Goal: Task Accomplishment & Management: Complete application form

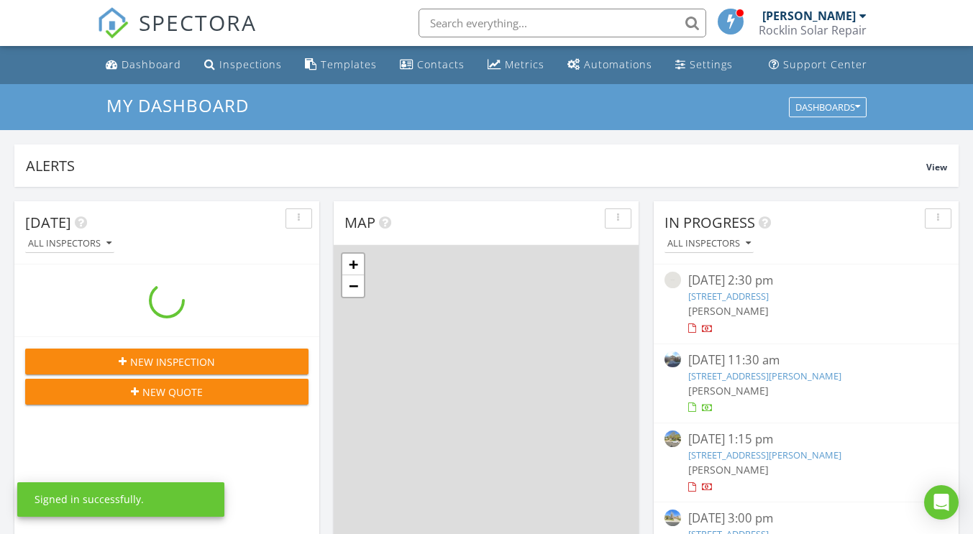
scroll to position [1331, 995]
click at [501, 27] on input "text" at bounding box center [563, 23] width 288 height 29
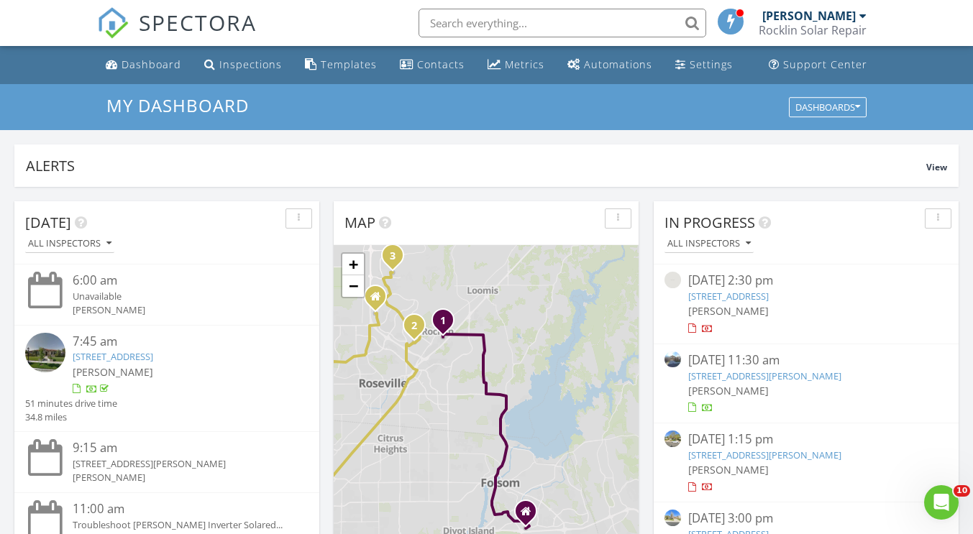
scroll to position [0, 0]
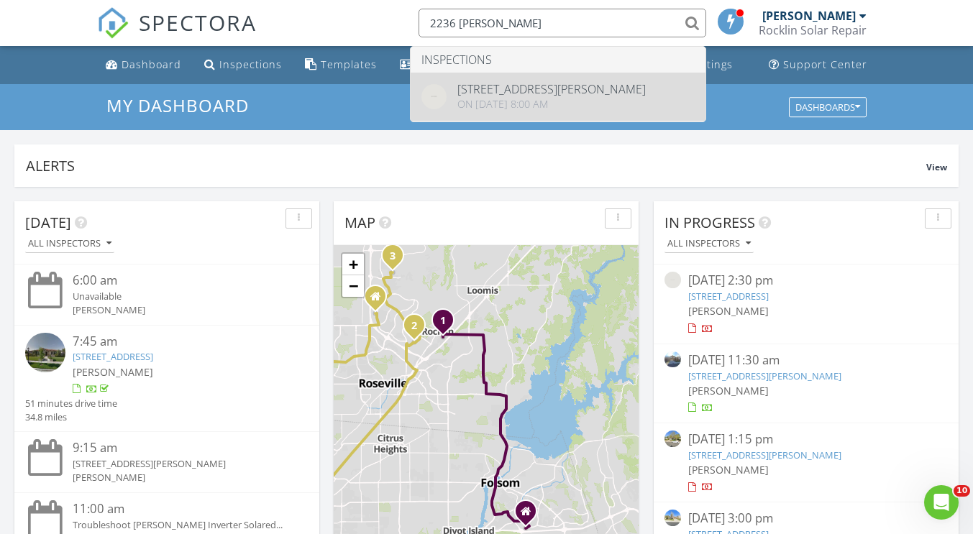
type input "2236 Beckett"
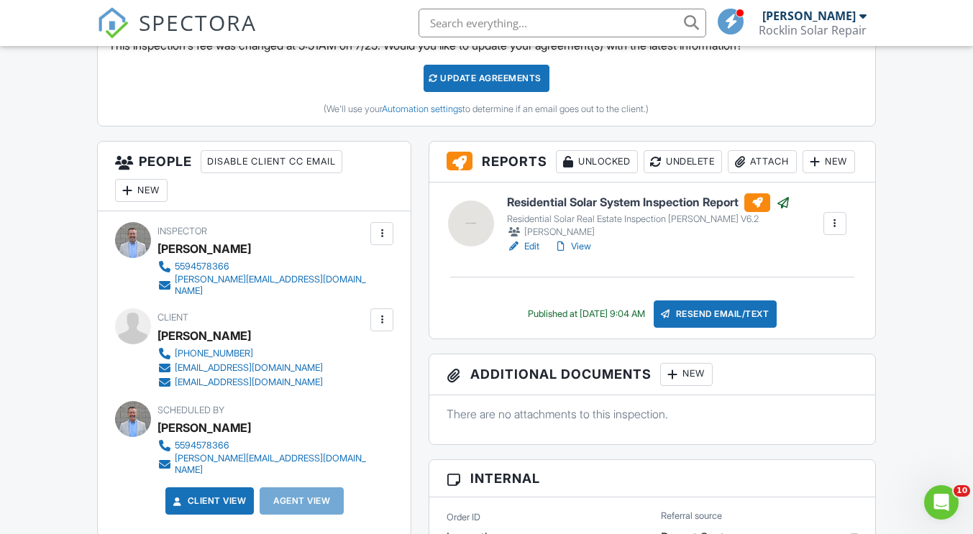
click at [584, 254] on link "View" at bounding box center [572, 246] width 37 height 14
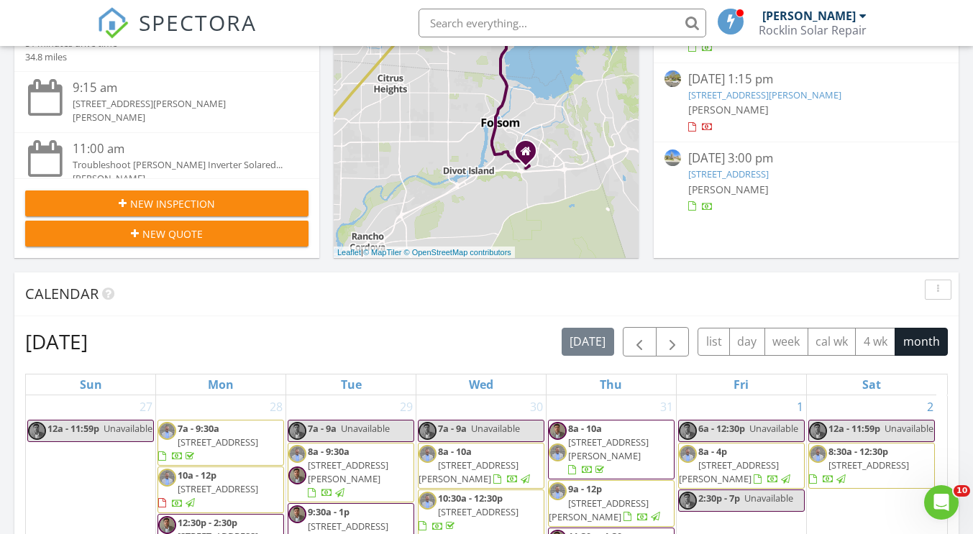
scroll to position [360, 0]
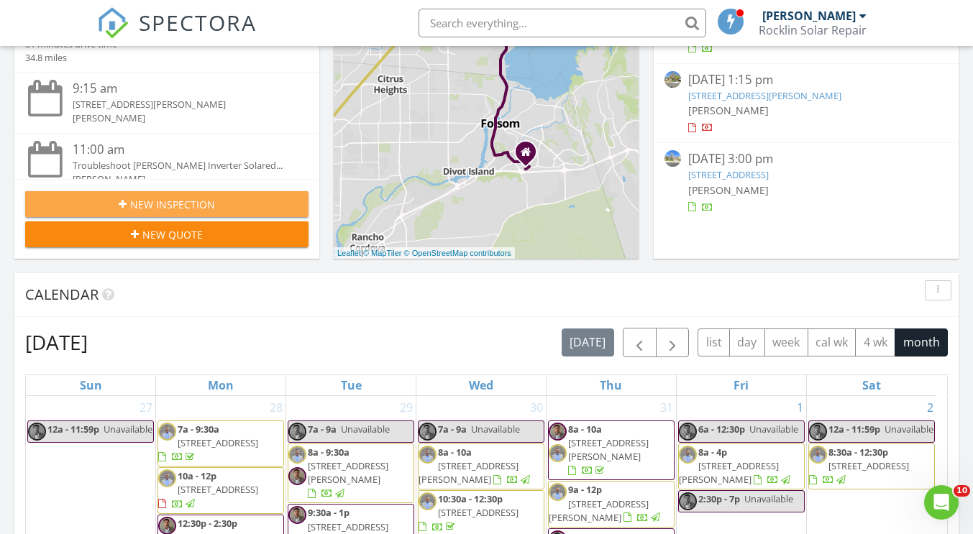
click at [205, 212] on button "New Inspection" at bounding box center [166, 204] width 283 height 26
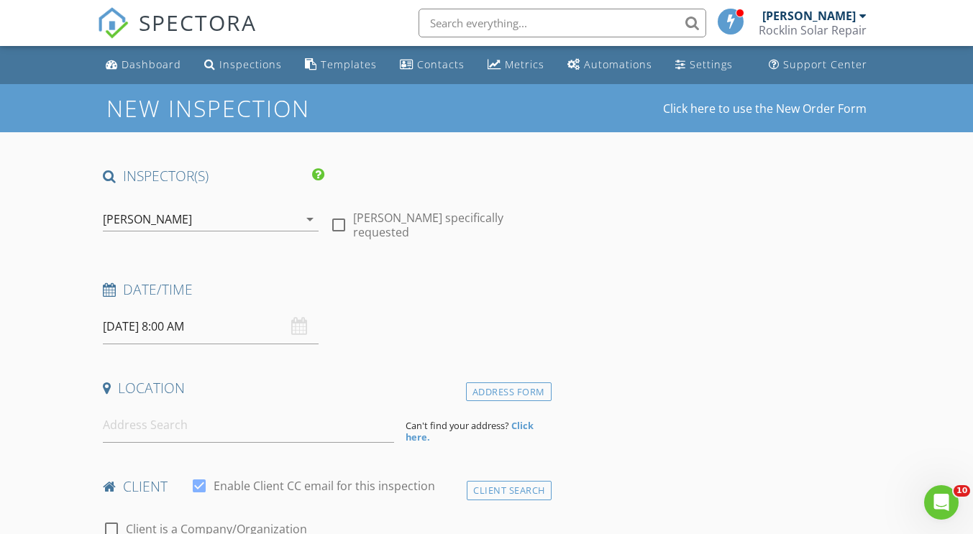
click at [280, 221] on div "[PERSON_NAME]" at bounding box center [201, 219] width 196 height 23
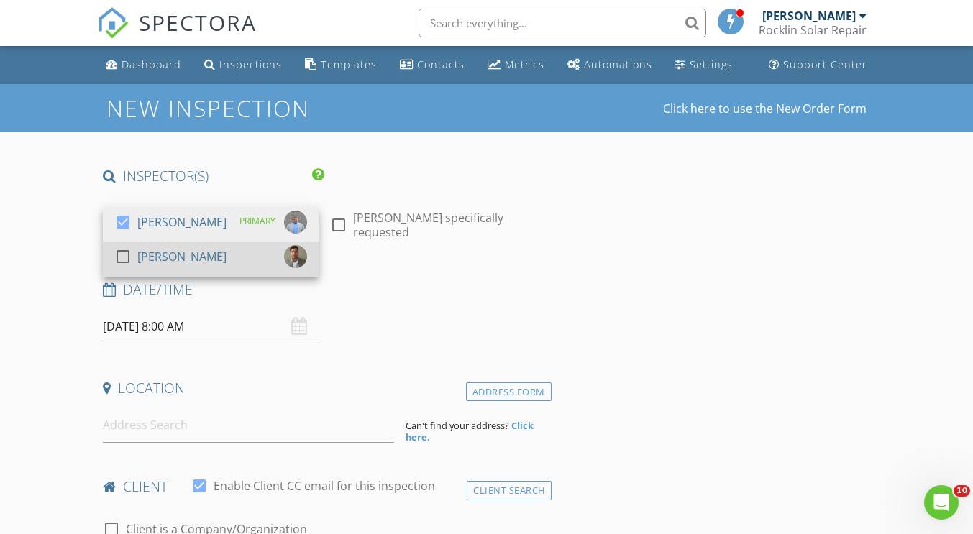
click at [195, 251] on div "[PERSON_NAME]" at bounding box center [181, 256] width 89 height 23
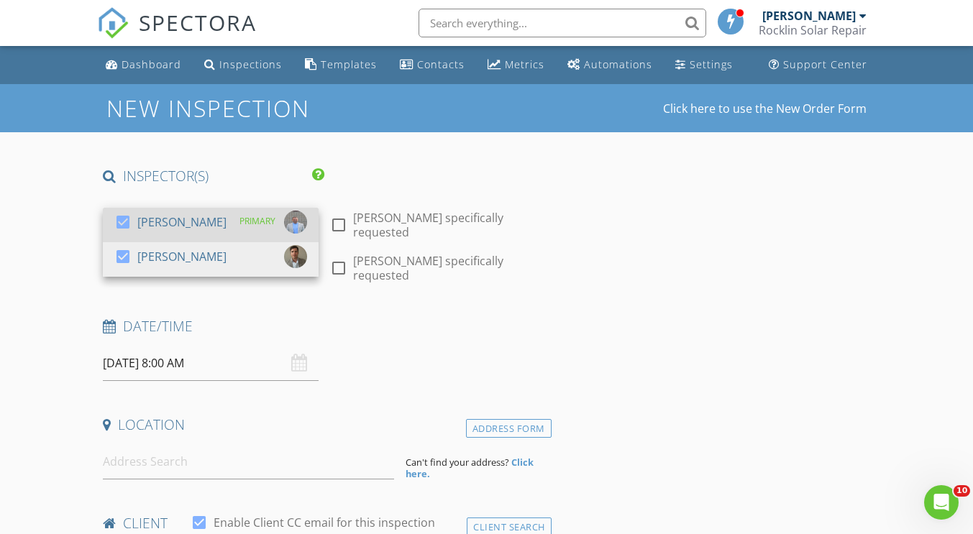
click at [191, 226] on div "check_box Erin Clark PRIMARY" at bounding box center [210, 225] width 193 height 29
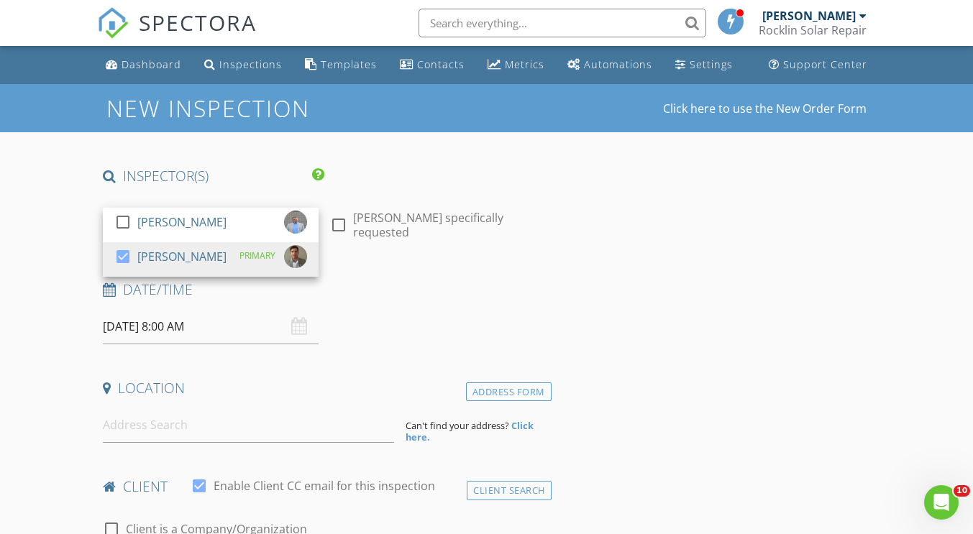
click at [202, 330] on input "08/28/2025 8:00 AM" at bounding box center [211, 326] width 216 height 35
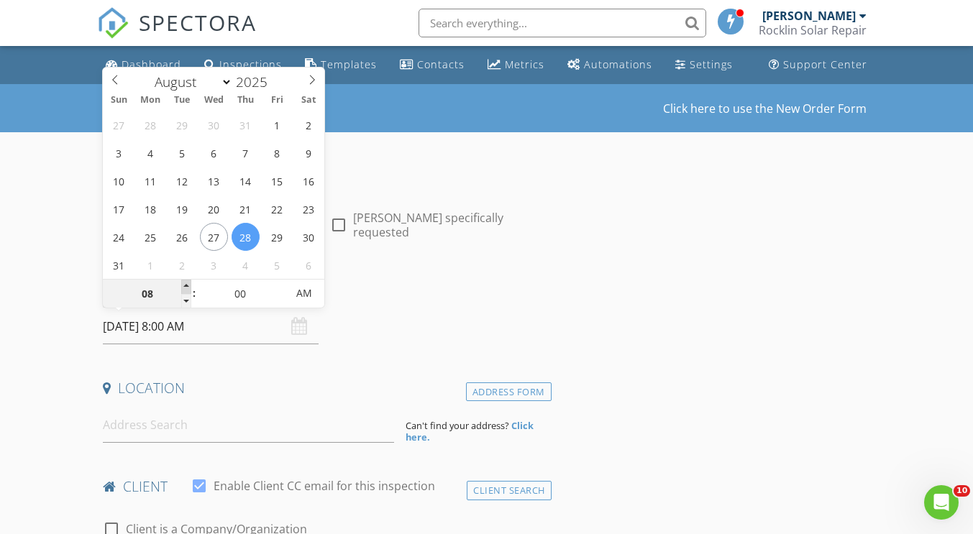
type input "09"
type input "08/28/2025 9:00 AM"
click at [188, 284] on span at bounding box center [186, 287] width 10 height 14
type input "10"
type input "08/28/2025 10:00 AM"
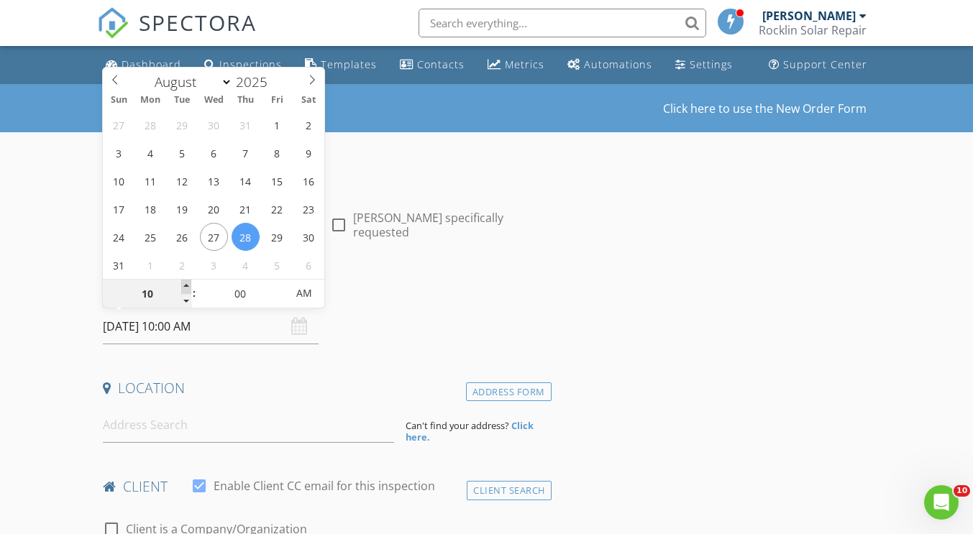
click at [188, 284] on span at bounding box center [186, 287] width 10 height 14
type input "11"
type input "08/28/2025 11:00 AM"
click at [188, 284] on span at bounding box center [186, 287] width 10 height 14
type input "12"
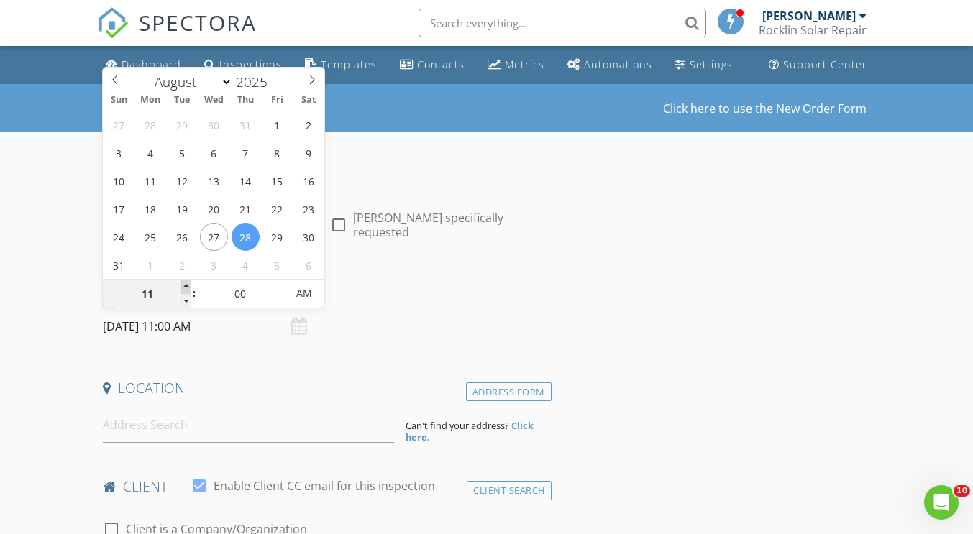
type input "08/28/2025 12:00 PM"
click at [188, 284] on span at bounding box center [186, 287] width 10 height 14
type input "01"
type input "08/28/2025 1:00 PM"
click at [188, 284] on span at bounding box center [186, 287] width 10 height 14
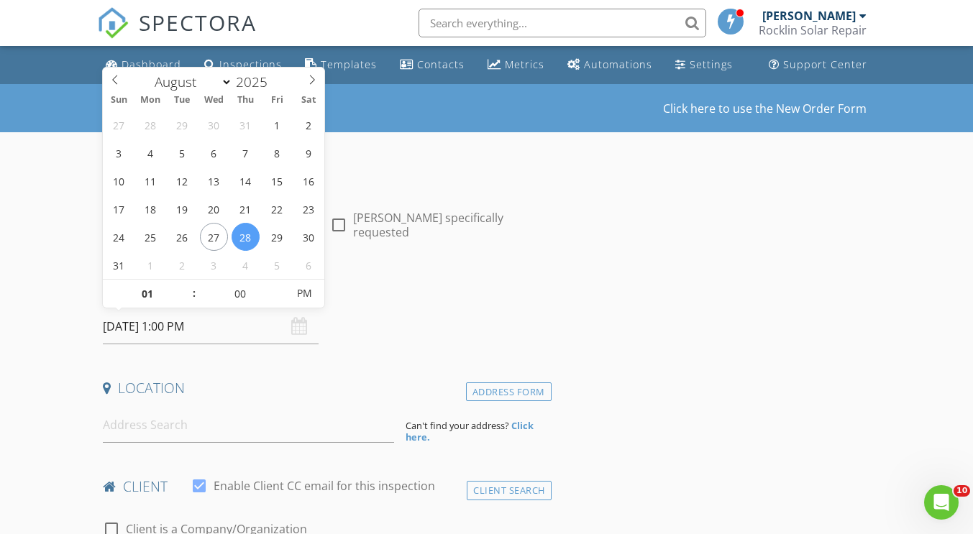
click at [414, 291] on h4 "Date/Time" at bounding box center [324, 289] width 442 height 19
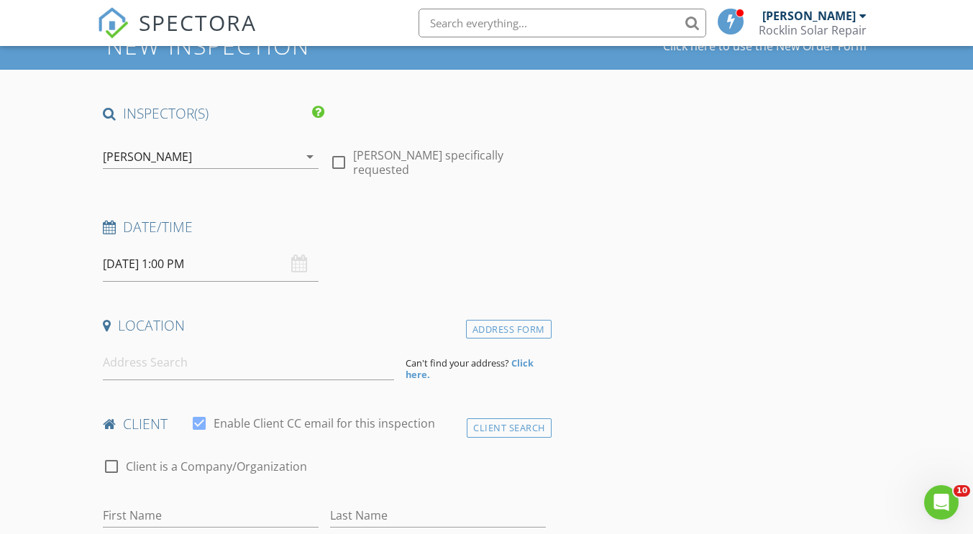
scroll to position [144, 0]
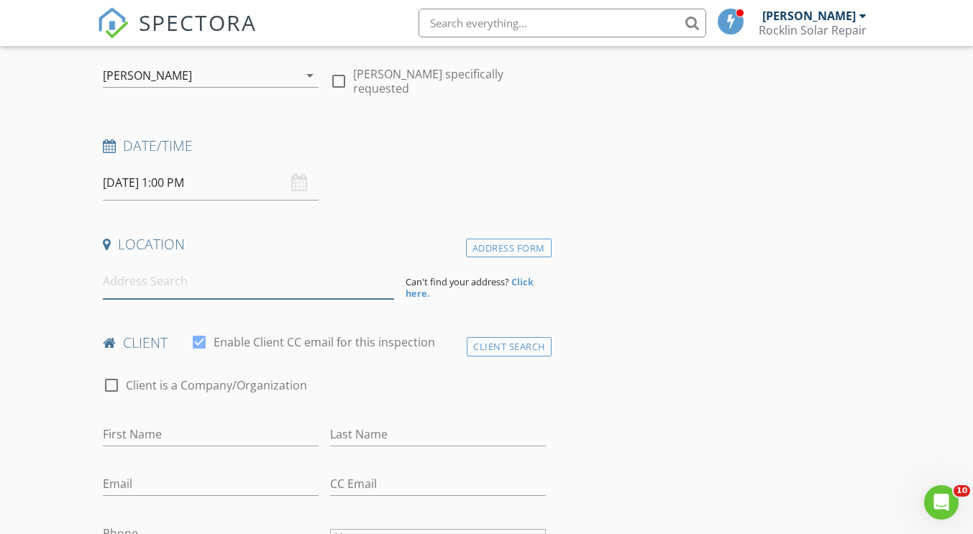
click at [155, 285] on input at bounding box center [248, 281] width 291 height 35
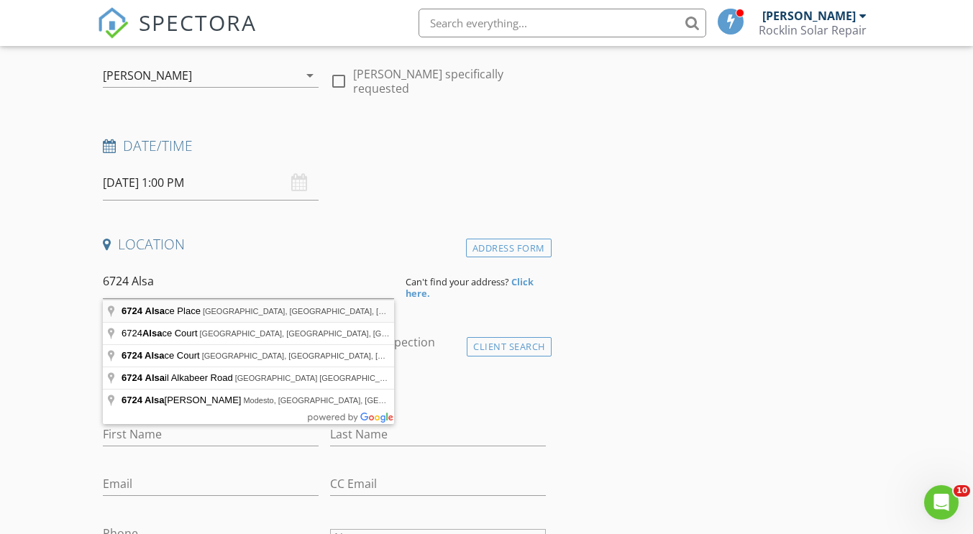
type input "6724 Alsace Place, El Dorado Hills, CA, USA"
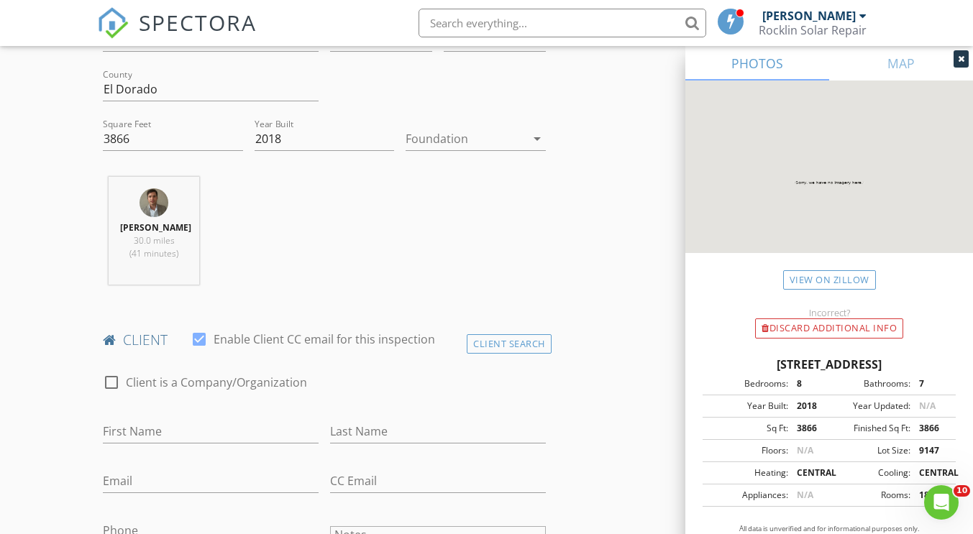
scroll to position [647, 0]
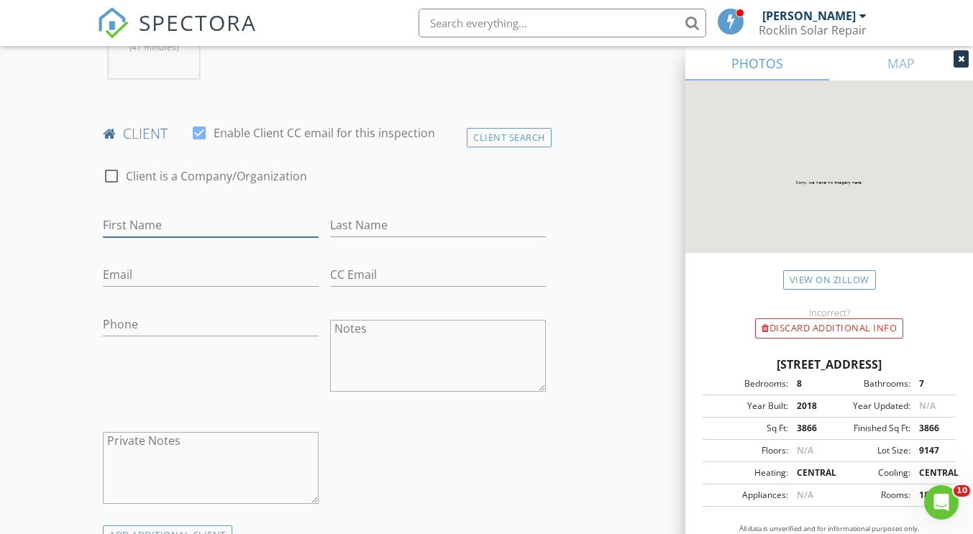
click at [135, 221] on input "First Name" at bounding box center [211, 226] width 216 height 24
type input "Stephanie"
click at [363, 217] on input "Last Name" at bounding box center [438, 226] width 216 height 24
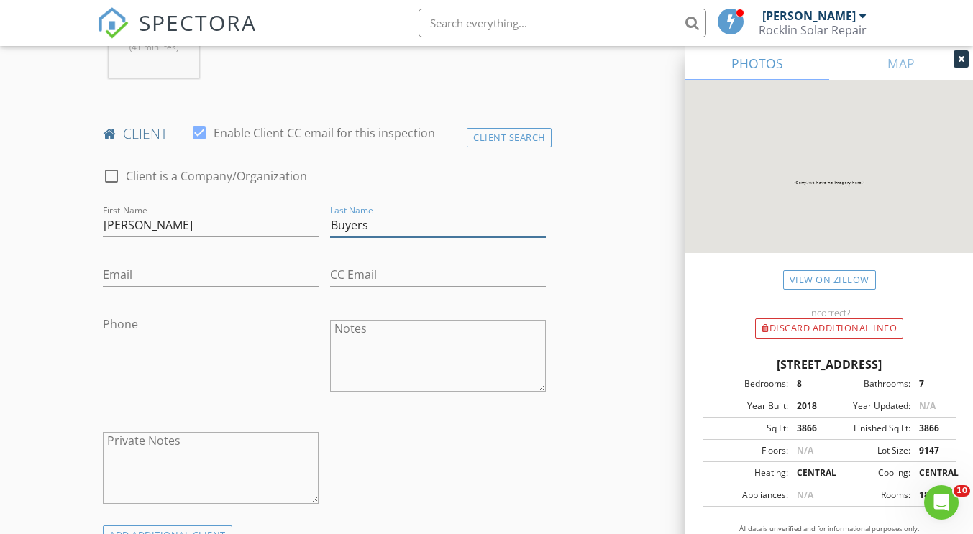
type input "Buyers"
click at [150, 274] on input "Email" at bounding box center [211, 275] width 216 height 24
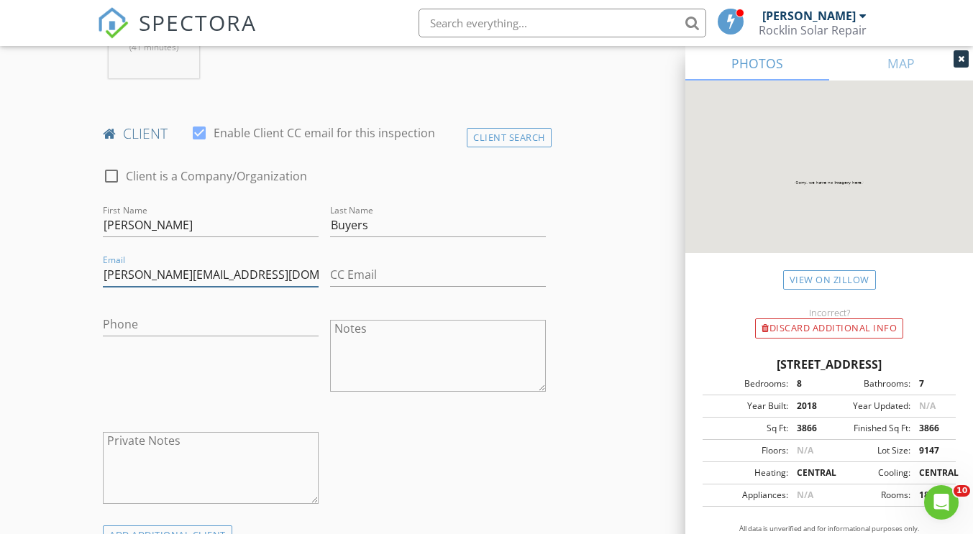
type input "stephanie_steunou@hotmail.com"
click at [165, 329] on input "Phone" at bounding box center [211, 325] width 216 height 24
type input "615-678-3993"
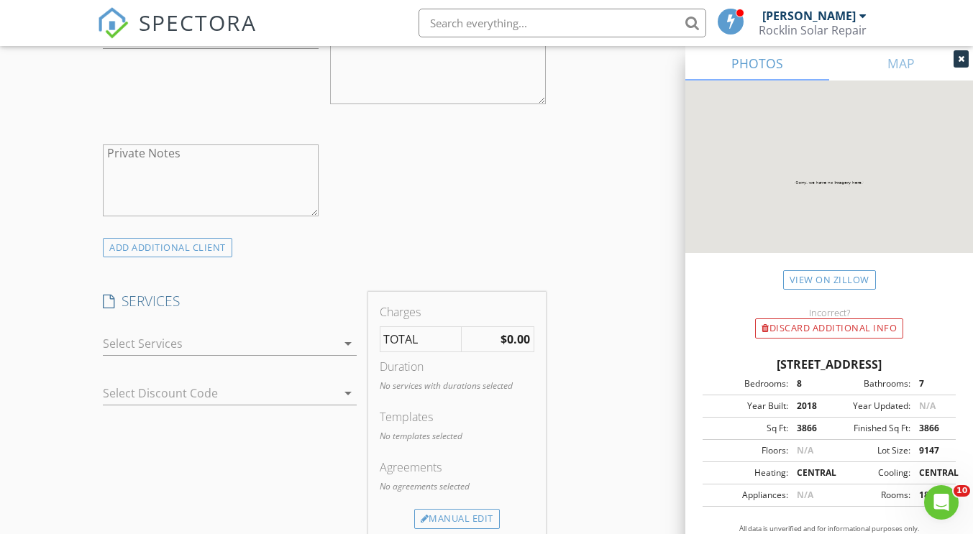
scroll to position [1007, 0]
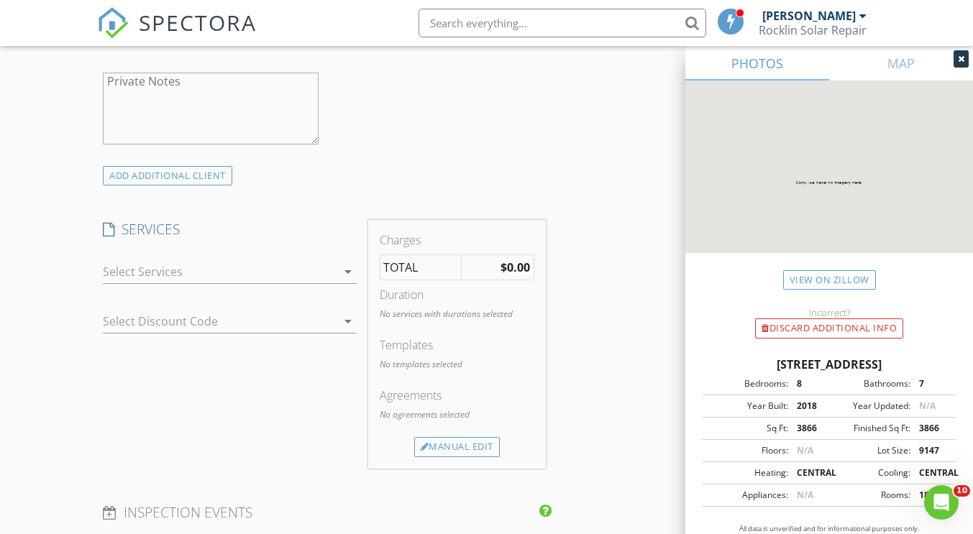
click at [229, 266] on div at bounding box center [219, 271] width 233 height 23
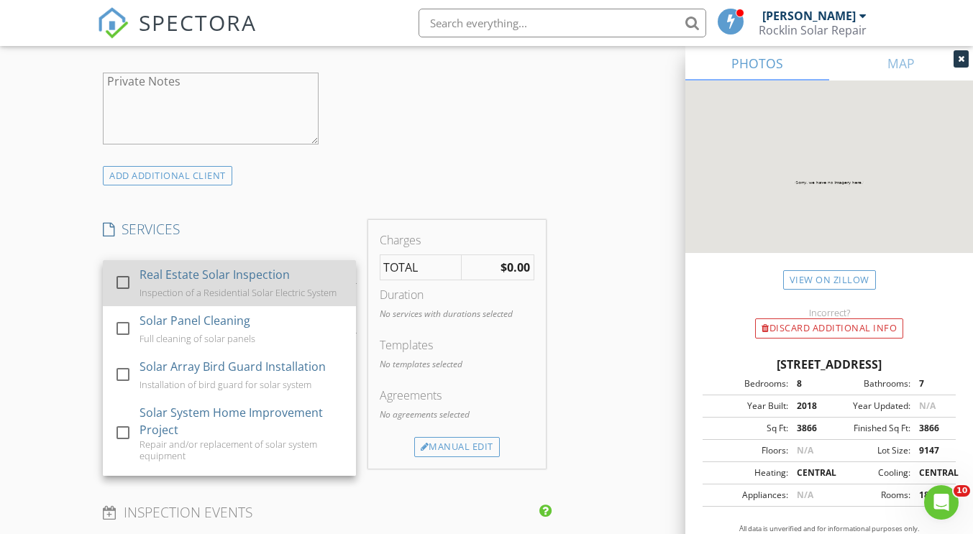
click at [220, 287] on div "Inspection of a Residential Solar Electric System" at bounding box center [238, 293] width 197 height 12
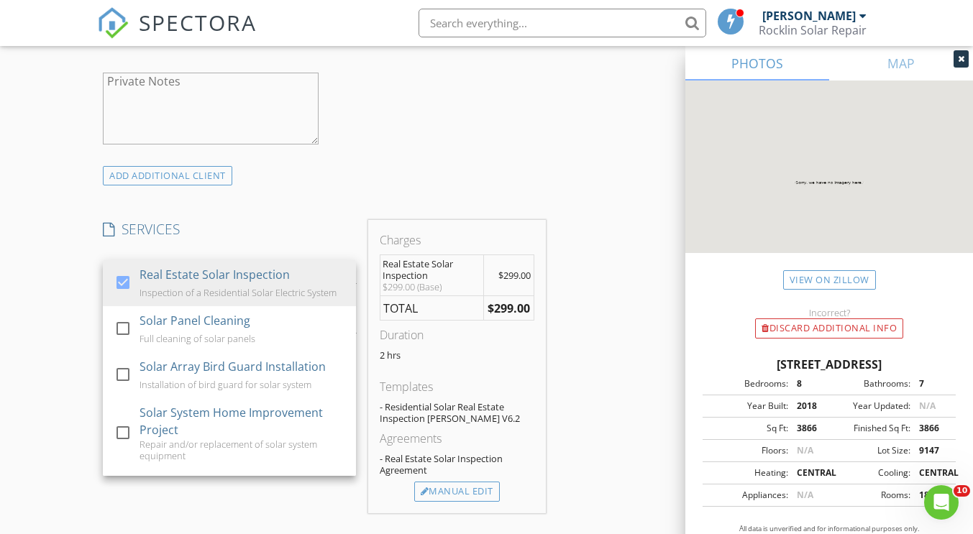
click at [639, 288] on div "INSPECTOR(S) check_box_outline_blank Erin Clark check_box Steve LeBlanc PRIMARY…" at bounding box center [486, 435] width 778 height 2551
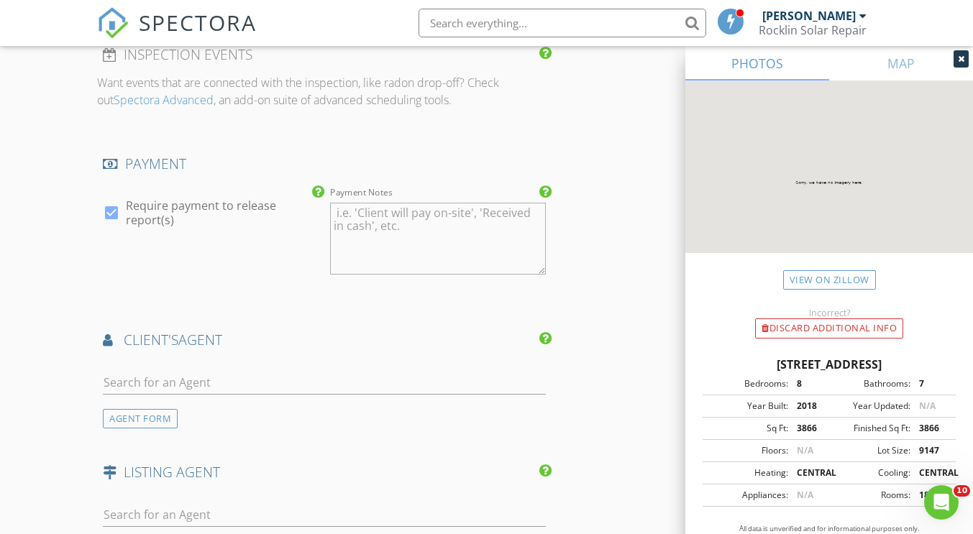
scroll to position [1582, 0]
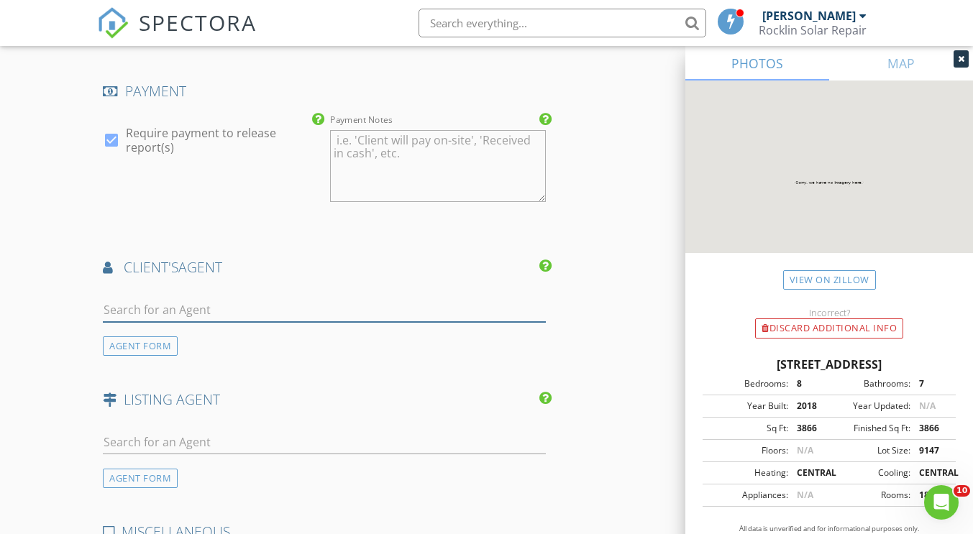
click at [182, 312] on input "text" at bounding box center [324, 310] width 442 height 24
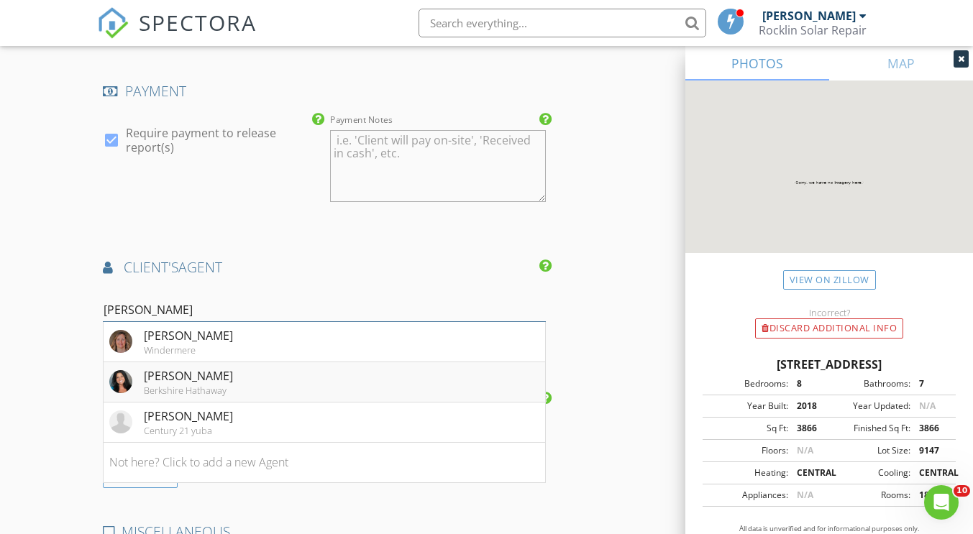
type input "Lisa"
click at [311, 383] on li "Lisa Sampson Berkshire Hathaway" at bounding box center [324, 382] width 441 height 40
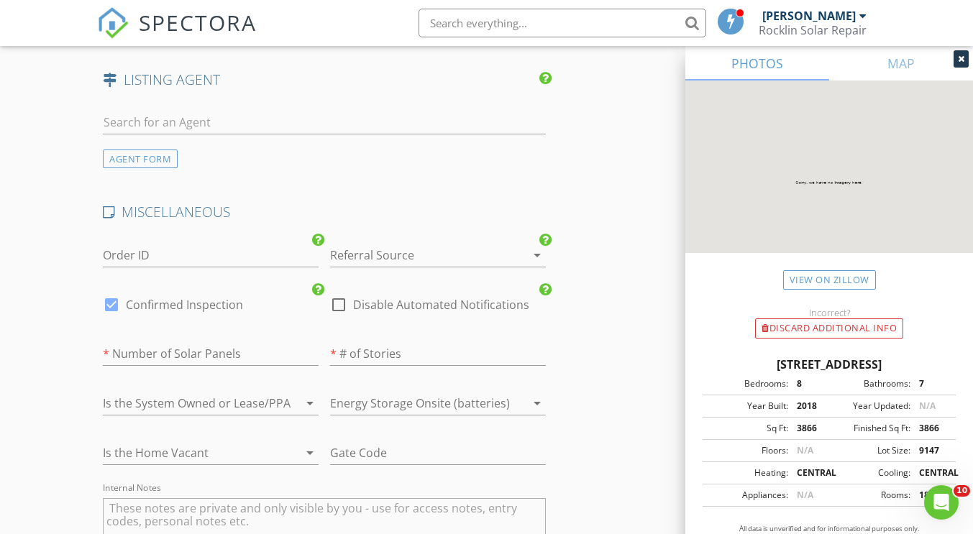
scroll to position [2373, 0]
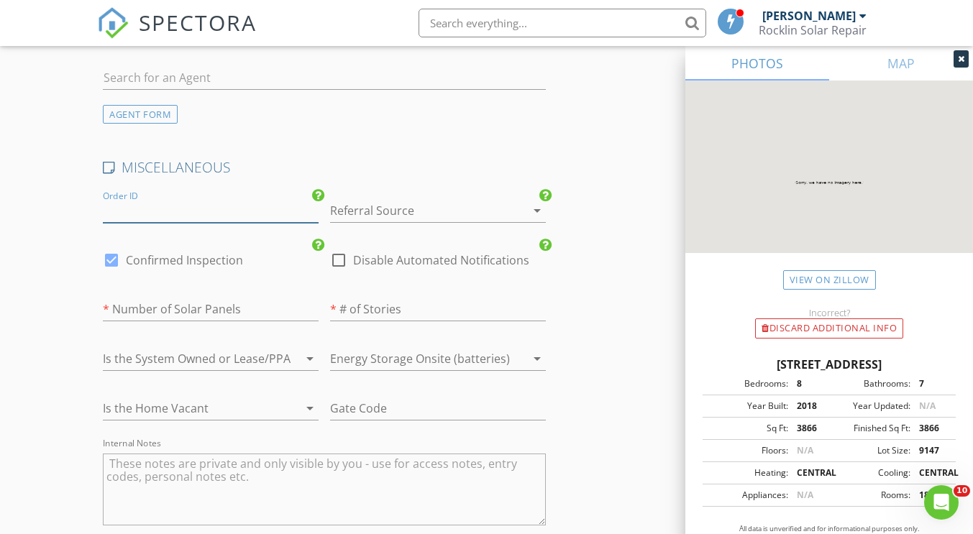
click at [181, 211] on input "Order ID" at bounding box center [211, 211] width 216 height 24
type input "Inspection"
click at [408, 200] on div at bounding box center [417, 210] width 175 height 23
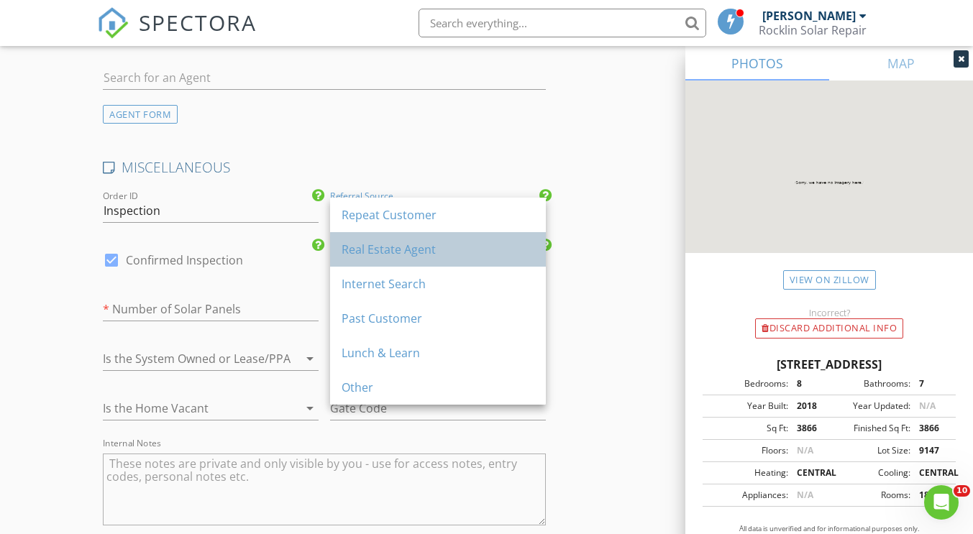
click at [405, 255] on div "Real Estate Agent" at bounding box center [438, 249] width 193 height 17
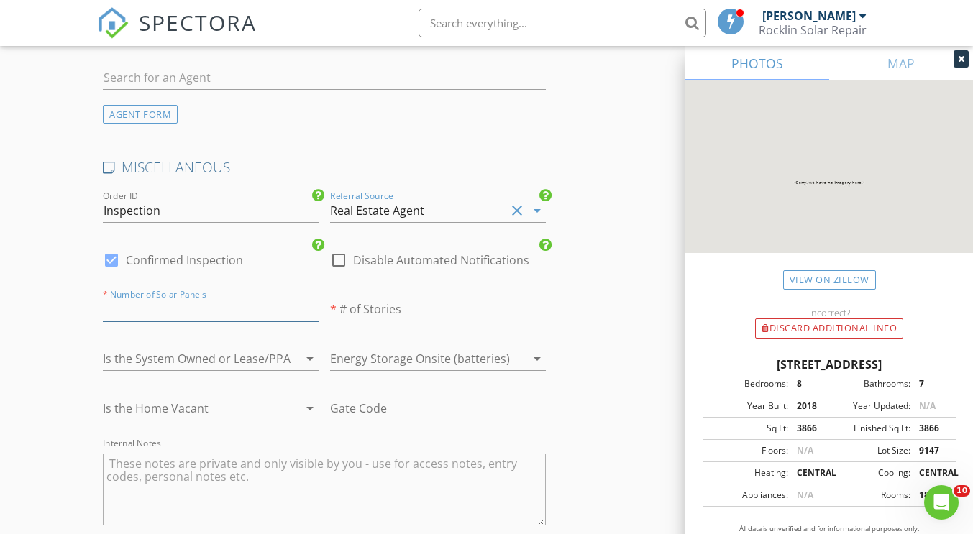
click at [181, 317] on input "number" at bounding box center [211, 310] width 216 height 24
type input "11"
click at [539, 304] on input "1" at bounding box center [438, 310] width 216 height 24
type input "2"
click at [539, 304] on input "2" at bounding box center [438, 310] width 216 height 24
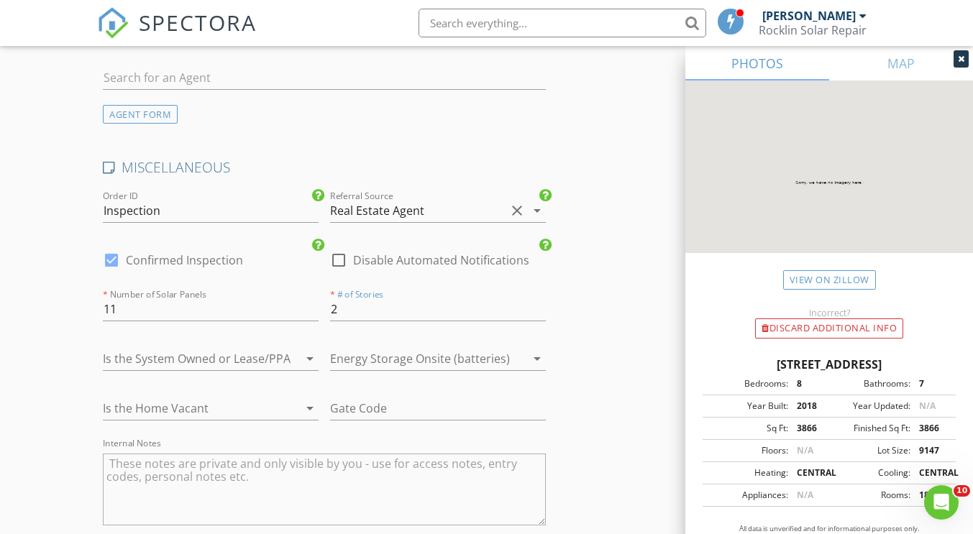
click at [402, 359] on div at bounding box center [417, 358] width 175 height 23
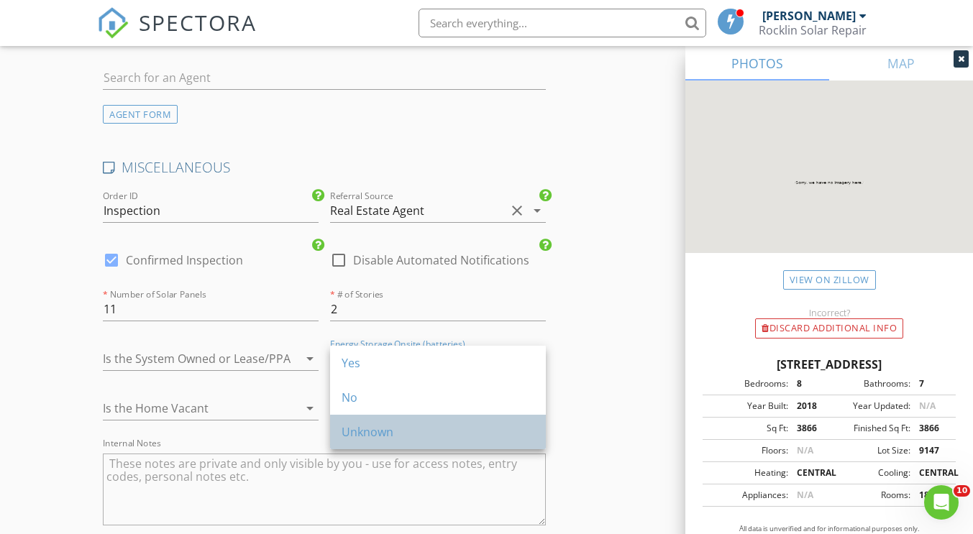
click at [372, 432] on div "Unknown" at bounding box center [438, 432] width 193 height 17
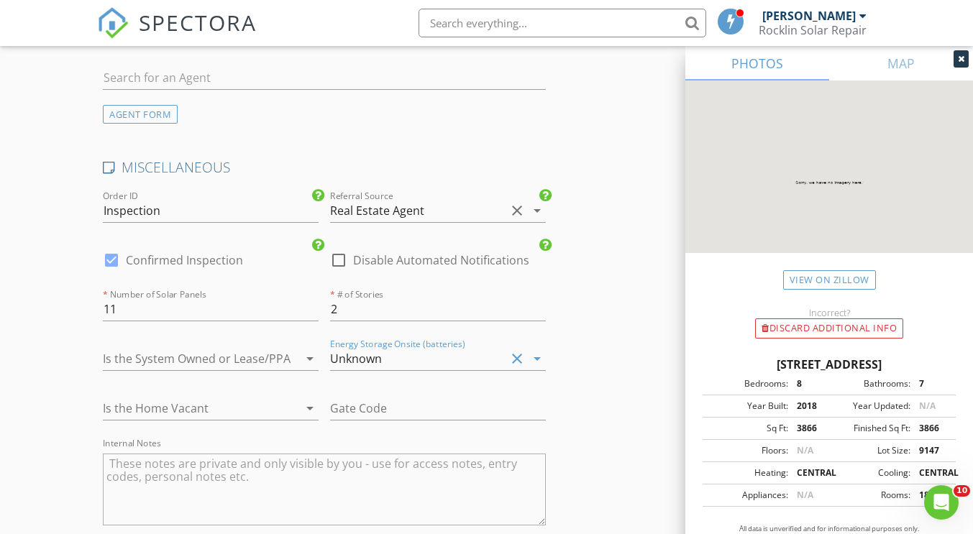
click at [229, 403] on div at bounding box center [190, 408] width 175 height 23
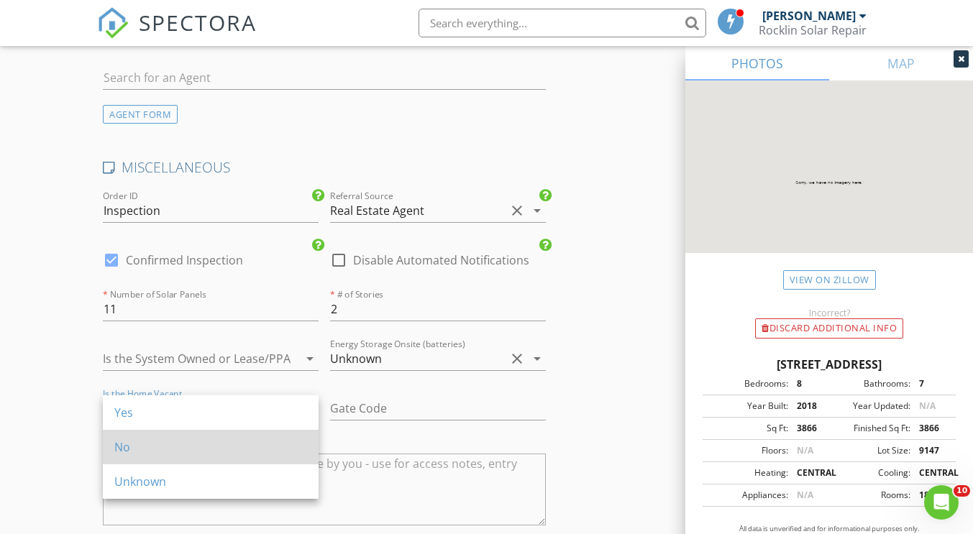
click at [211, 442] on div "No" at bounding box center [210, 447] width 193 height 17
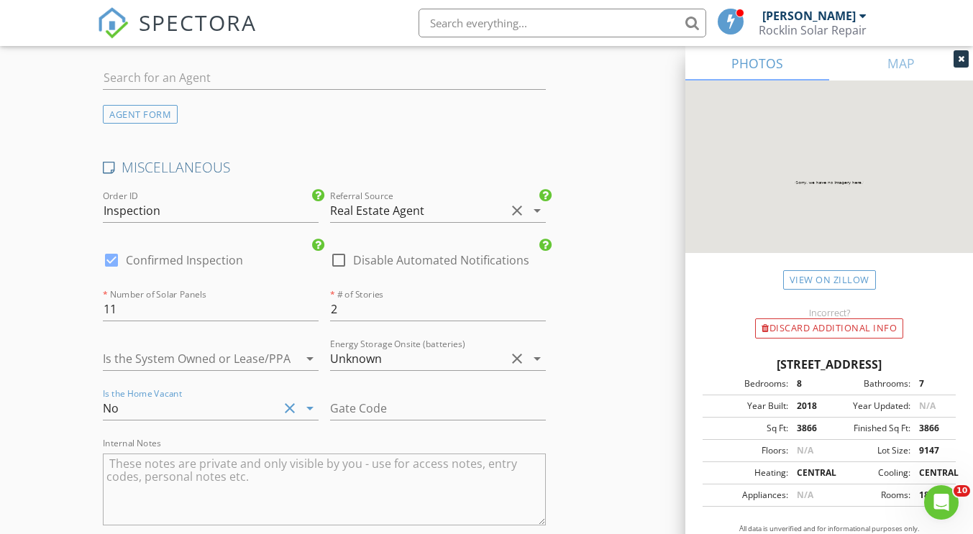
click at [186, 359] on div at bounding box center [190, 358] width 175 height 23
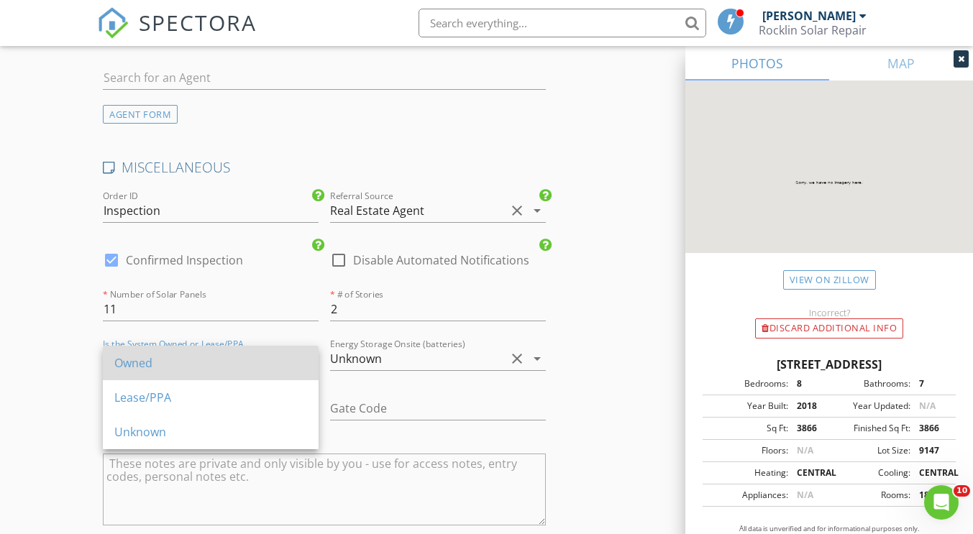
click at [159, 368] on div "Owned" at bounding box center [210, 363] width 193 height 17
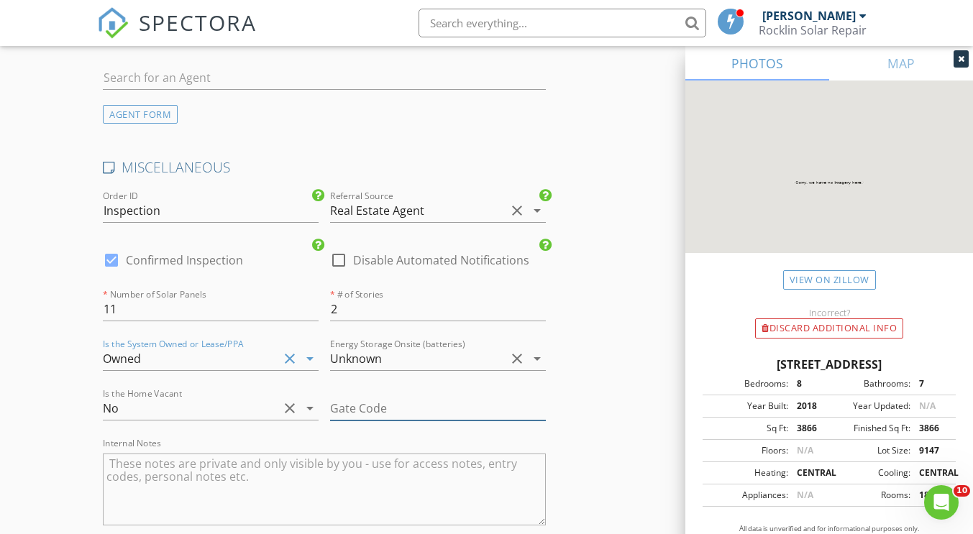
click at [422, 405] on input "text" at bounding box center [438, 409] width 216 height 24
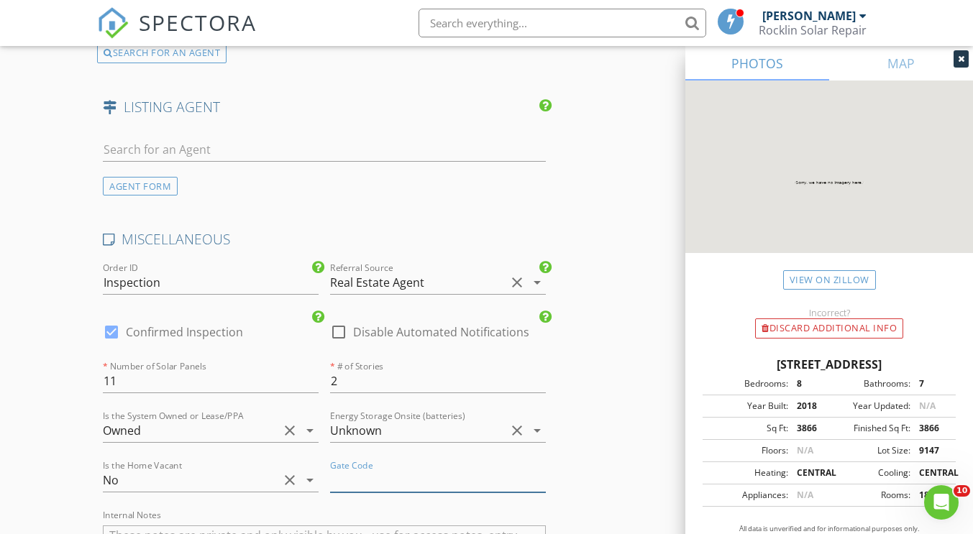
scroll to position [2644, 0]
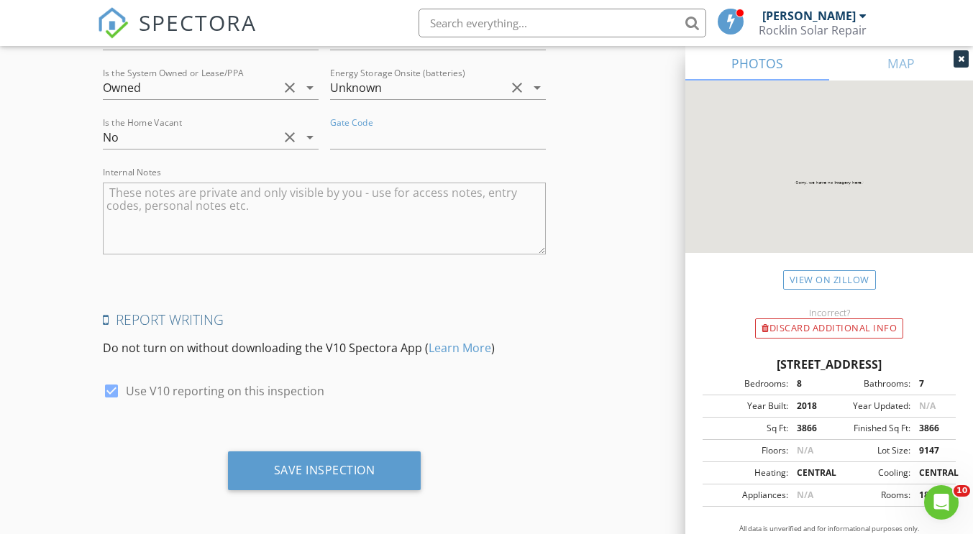
click at [157, 196] on textarea "Internal Notes" at bounding box center [324, 219] width 442 height 72
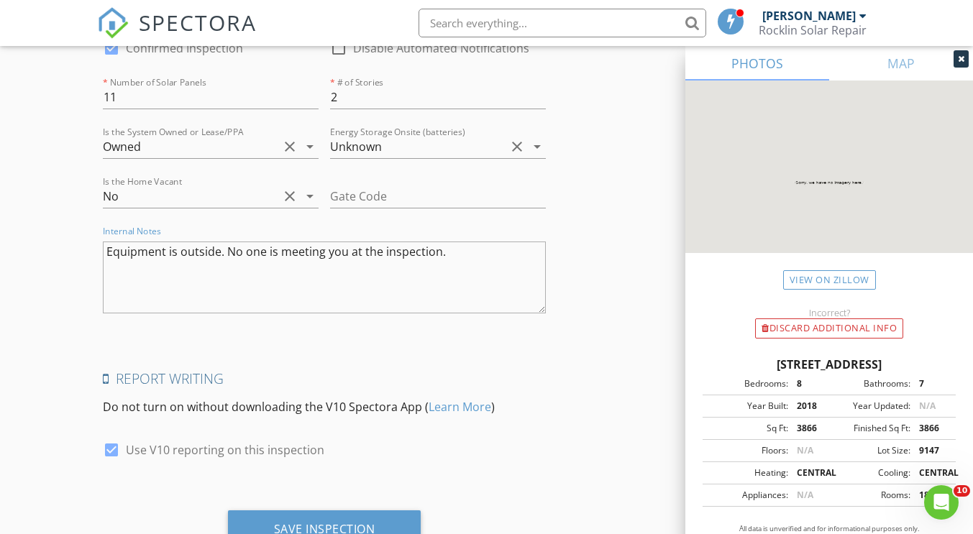
scroll to position [2572, 0]
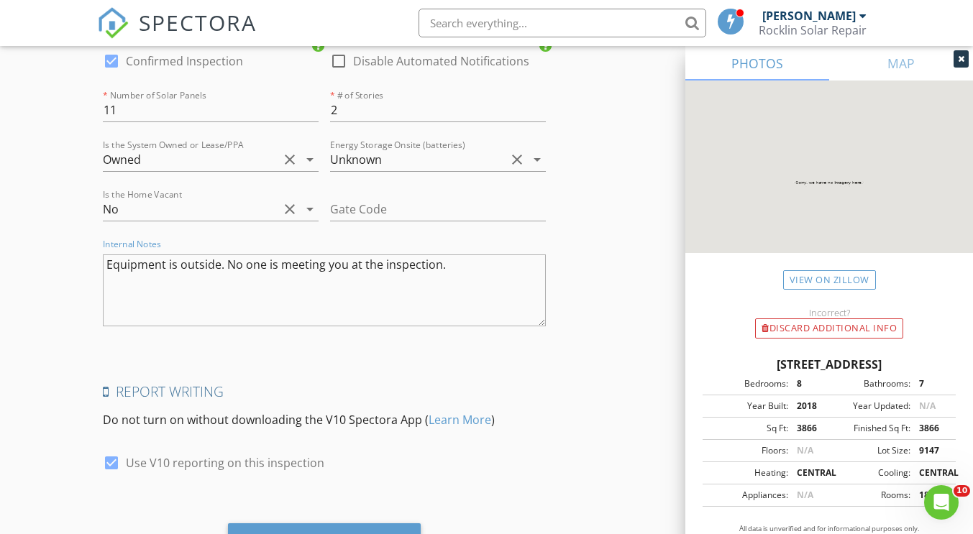
type textarea "Equipment is outside. No one is meeting you at the inspection."
click at [375, 205] on input "text" at bounding box center [438, 210] width 216 height 24
type input "#5763"
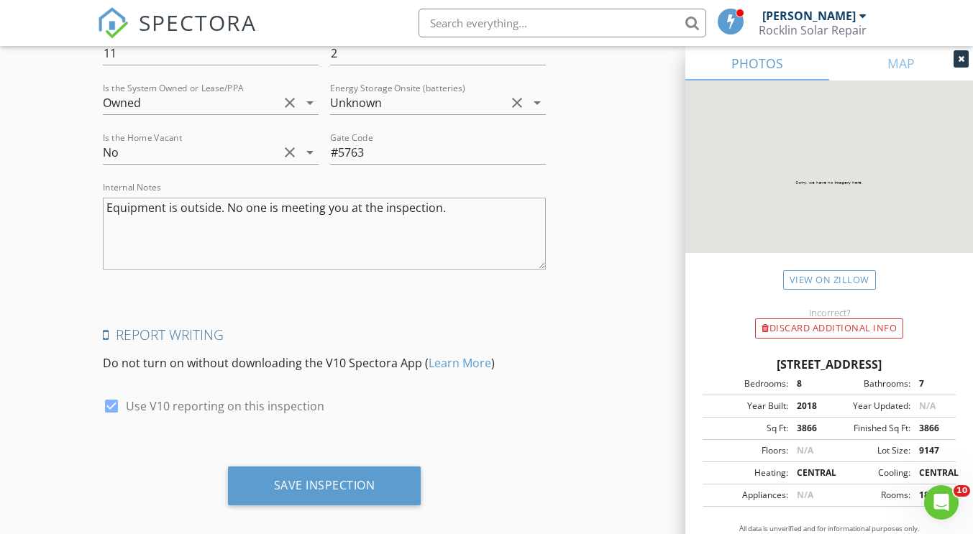
scroll to position [2644, 0]
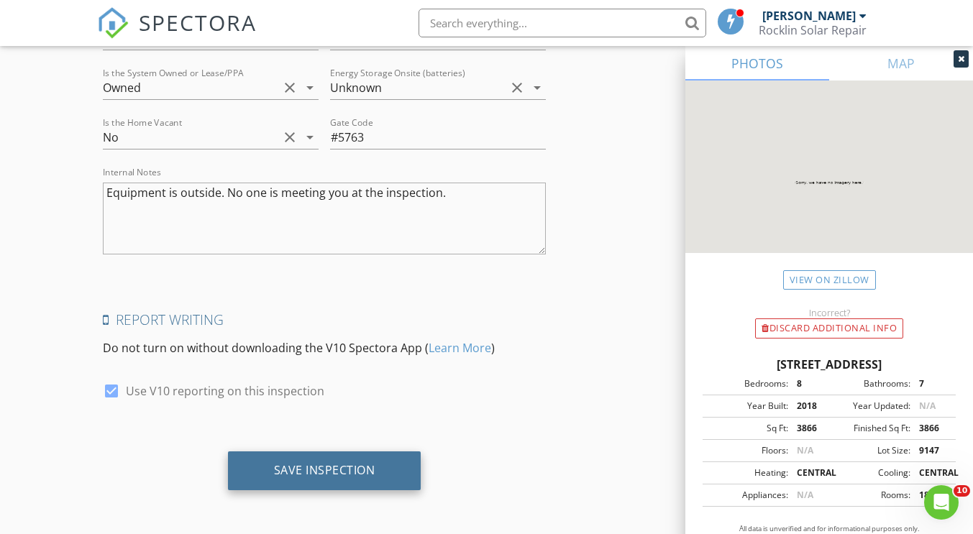
click at [344, 458] on div "Save Inspection" at bounding box center [324, 471] width 193 height 39
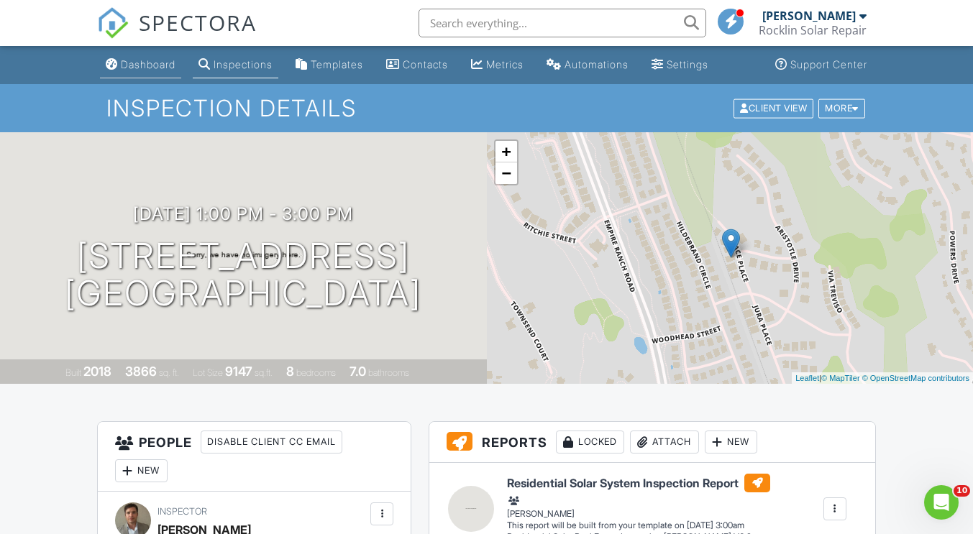
click at [169, 74] on link "Dashboard" at bounding box center [140, 65] width 81 height 27
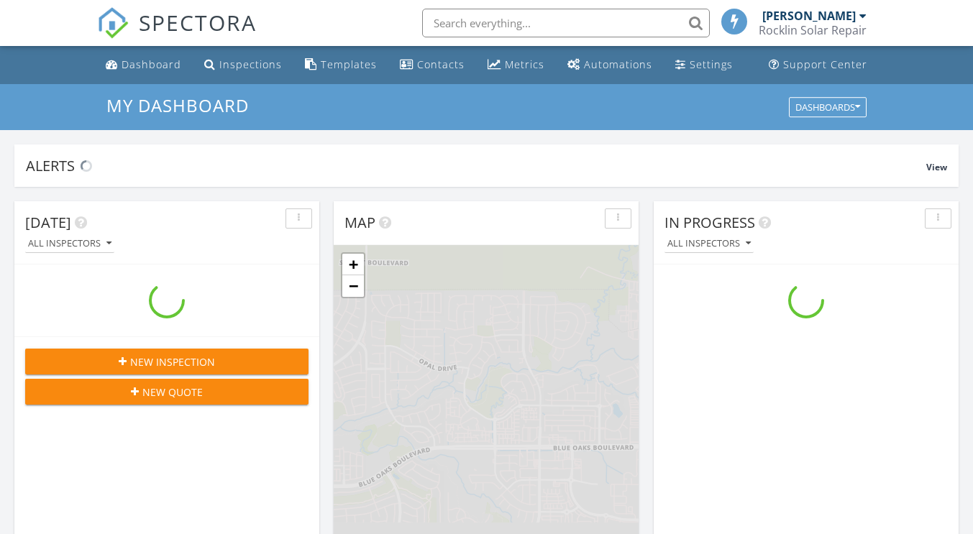
scroll to position [1331, 995]
